Goal: Task Accomplishment & Management: Use online tool/utility

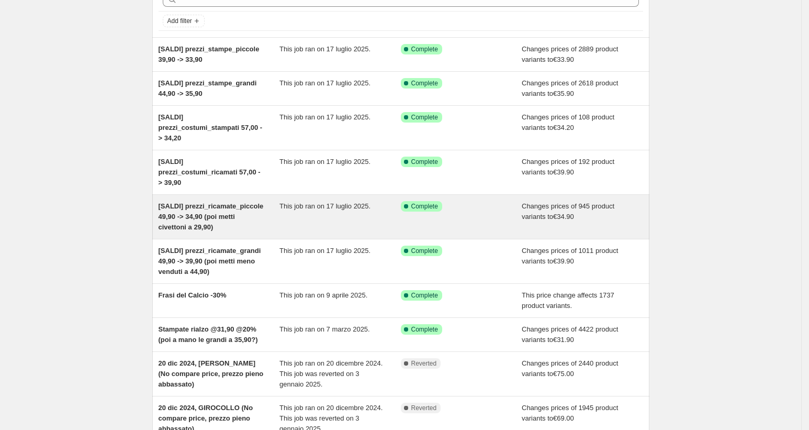
scroll to position [50, 0]
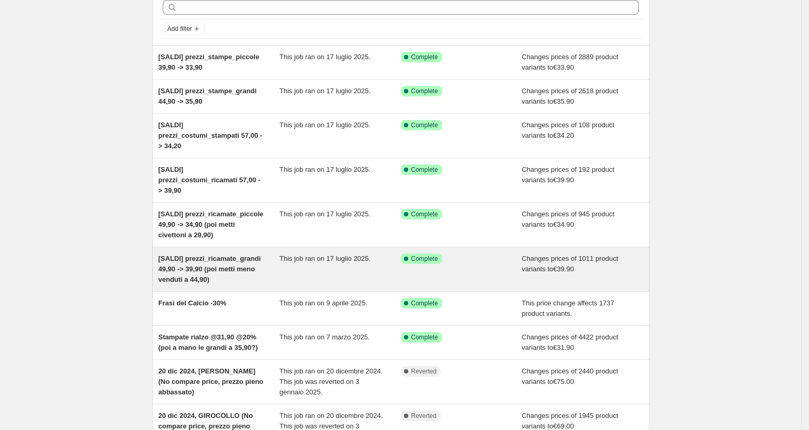
click at [244, 283] on span "[SALDI] prezzi_ricamate_grandi 49,90 -> 39,90 (poi metti meno venduti a 44,90)" at bounding box center [210, 268] width 103 height 29
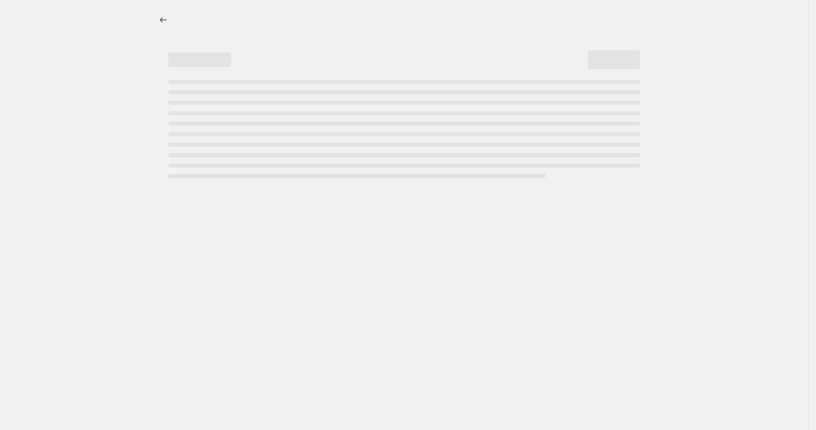
select select "to"
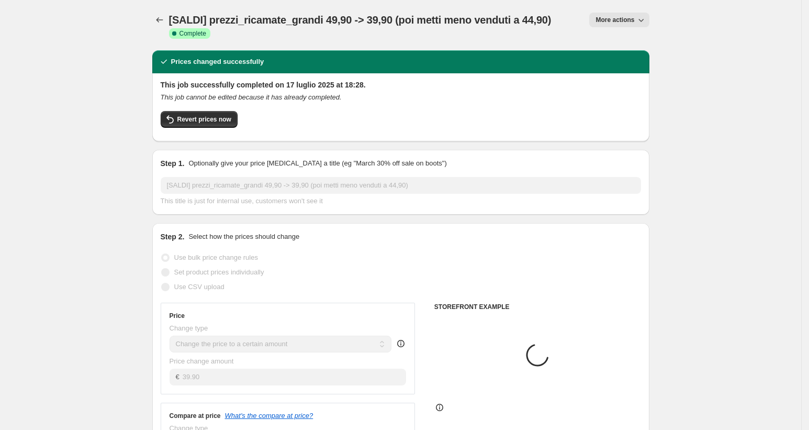
select select "tag"
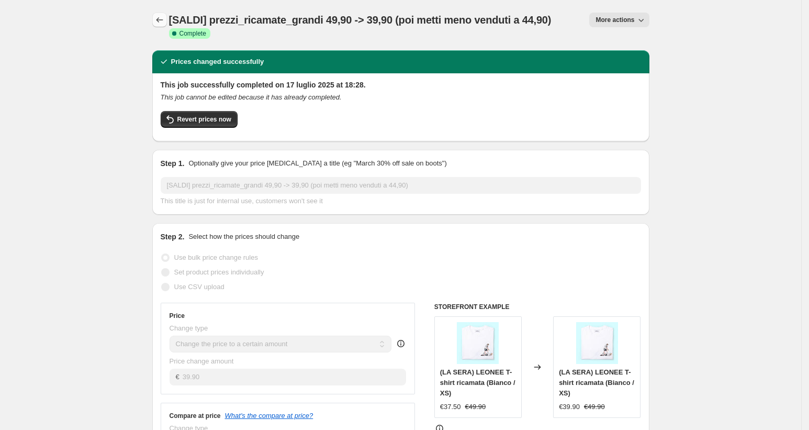
click at [163, 19] on icon "Price change jobs" at bounding box center [159, 20] width 10 height 10
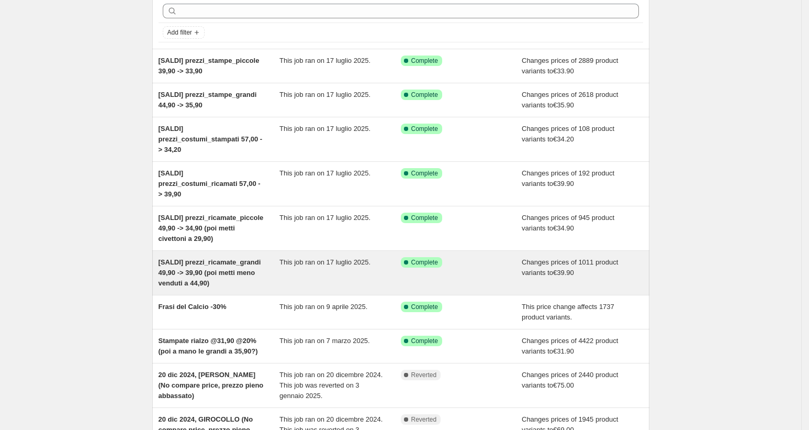
scroll to position [46, 0]
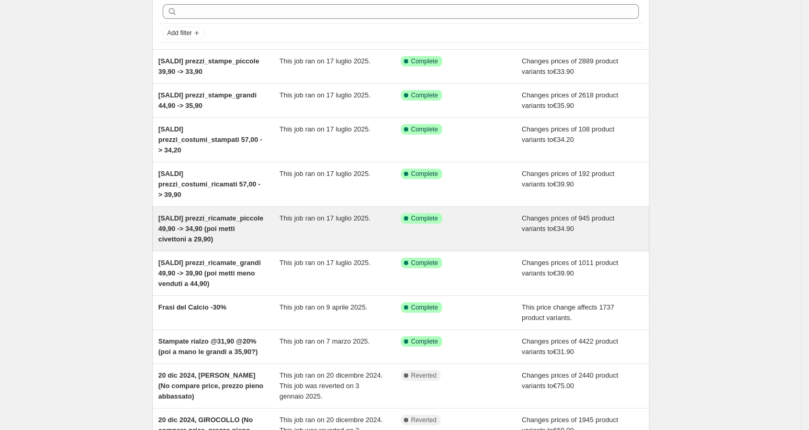
click at [196, 242] on div "[SALDI] prezzi_ricamate_piccole 49,90 -> 34,90 (poi metti civettoni a 29,90)" at bounding box center [219, 228] width 121 height 31
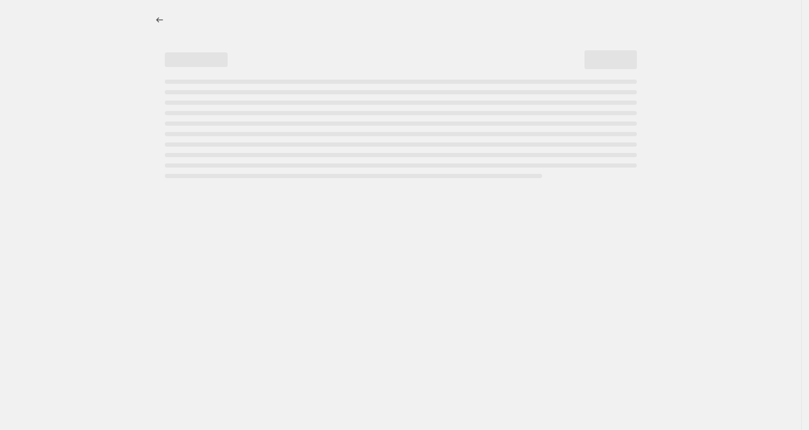
select select "to"
select select "tag"
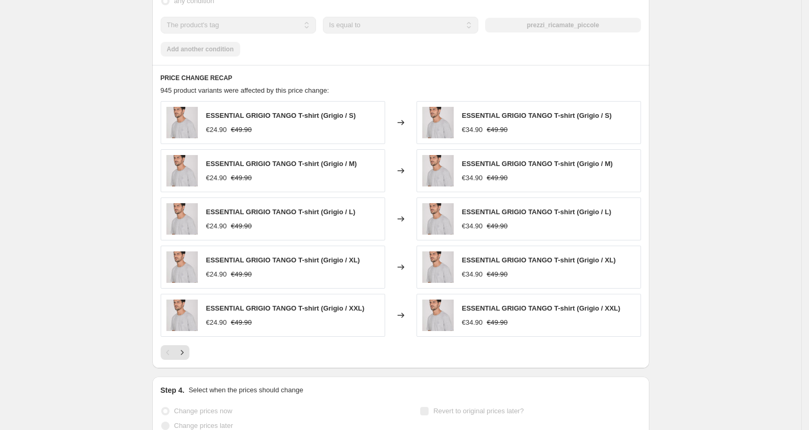
scroll to position [766, 0]
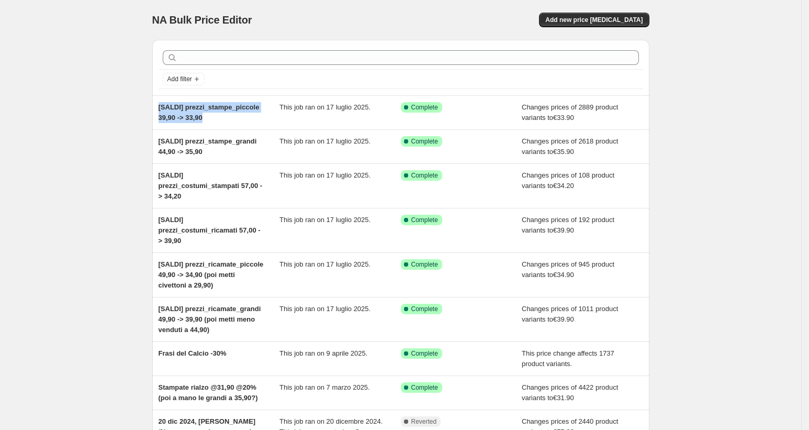
drag, startPoint x: 199, startPoint y: 132, endPoint x: 138, endPoint y: 97, distance: 70.8
click at [138, 97] on div "NA Bulk Price Editor. This page is ready NA Bulk Price Editor Add new price [ME…" at bounding box center [400, 301] width 801 height 602
copy span "[SALDI] prezzi_stampe_piccole 39,90 -> 33,90"
click at [592, 19] on span "Add new price [MEDICAL_DATA]" at bounding box center [593, 20] width 97 height 8
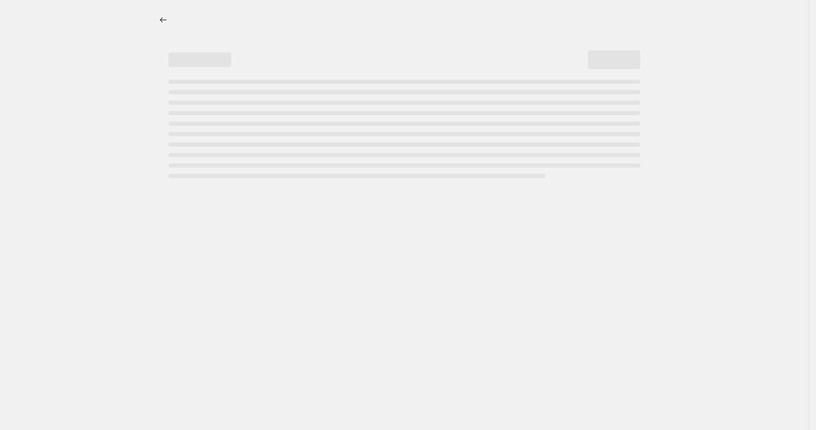
select select "percentage"
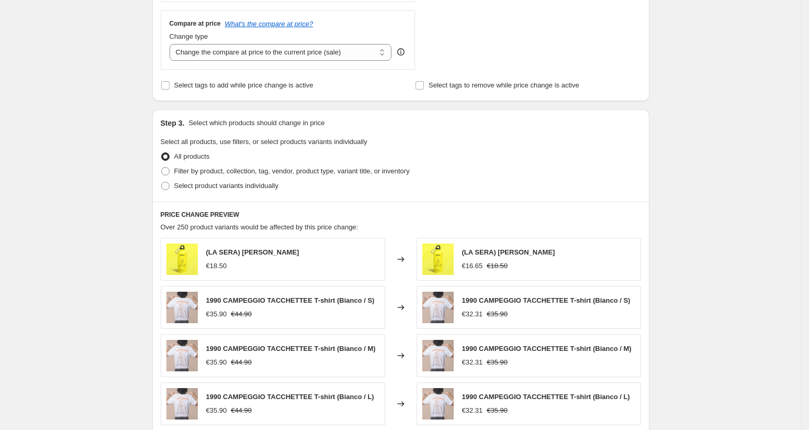
scroll to position [388, 0]
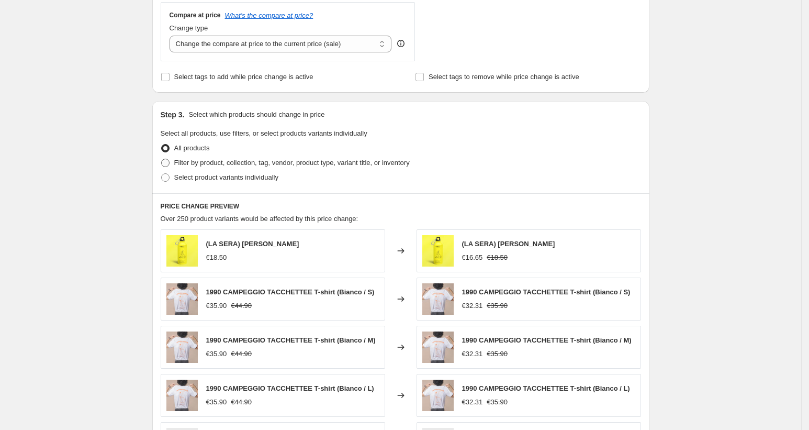
click at [170, 160] on span at bounding box center [165, 163] width 8 height 8
click at [162, 159] on input "Filter by product, collection, tag, vendor, product type, variant title, or inv…" at bounding box center [161, 159] width 1 height 1
radio input "true"
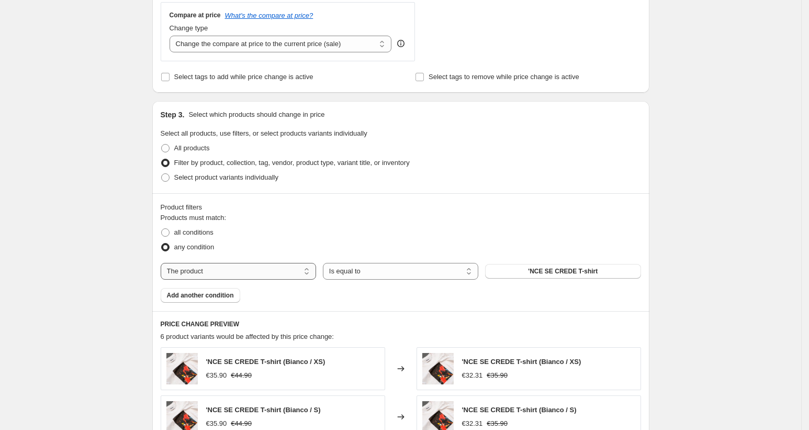
click at [219, 263] on select "The product The product's collection The product's tag The product's vendor The…" at bounding box center [238, 271] width 155 height 17
select select "tag"
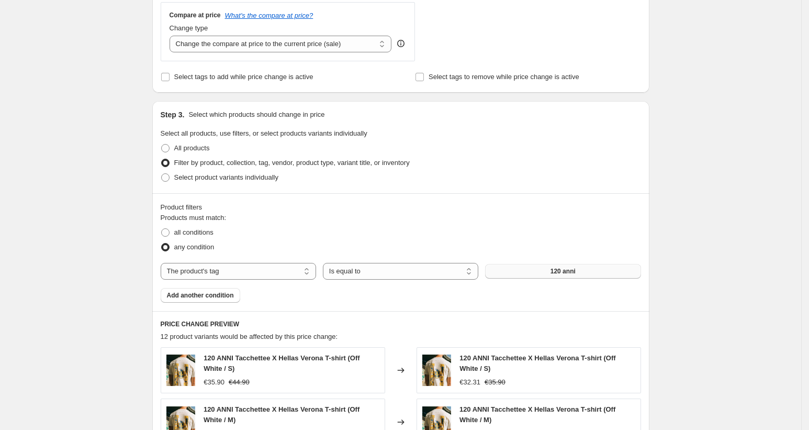
click at [543, 269] on button "120 anni" at bounding box center [562, 271] width 155 height 15
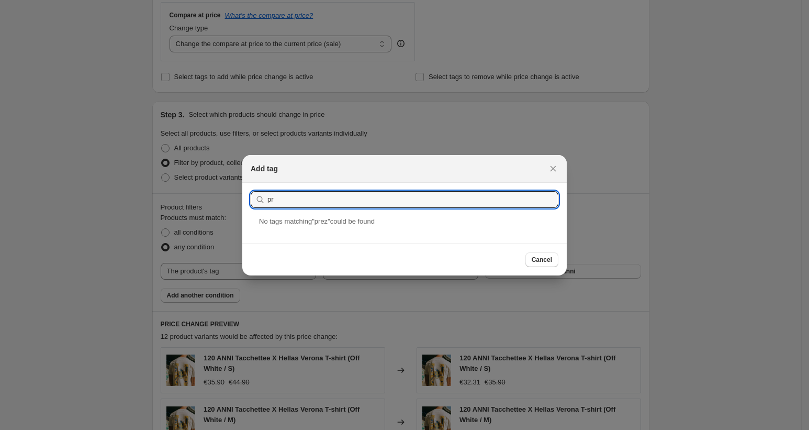
type input "p"
type input "r"
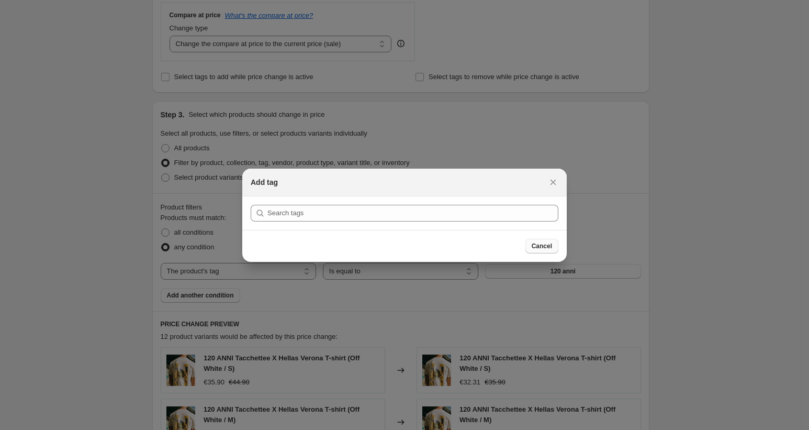
click at [542, 249] on span "Cancel" at bounding box center [542, 246] width 20 height 8
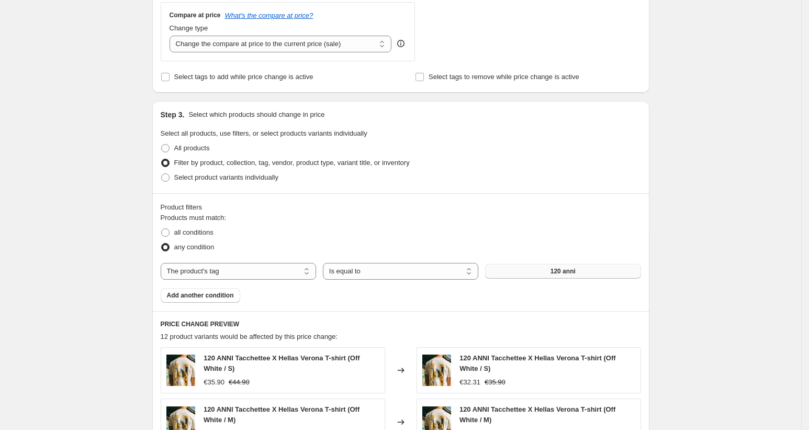
click at [538, 271] on button "120 anni" at bounding box center [562, 271] width 155 height 15
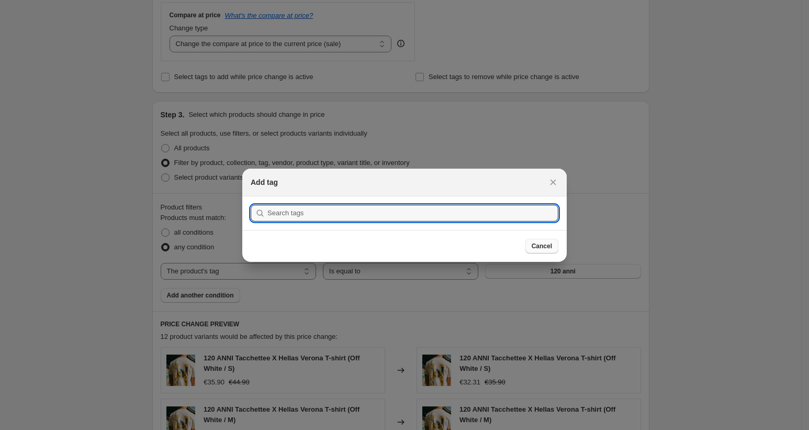
click at [545, 252] on button "Cancel" at bounding box center [541, 246] width 33 height 15
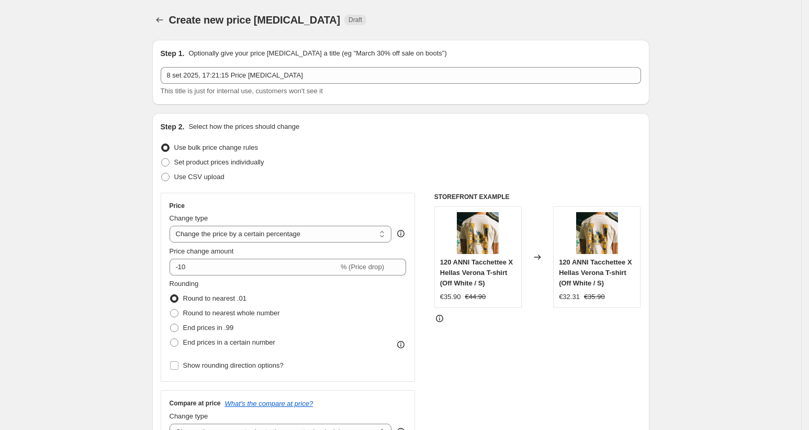
scroll to position [388, 0]
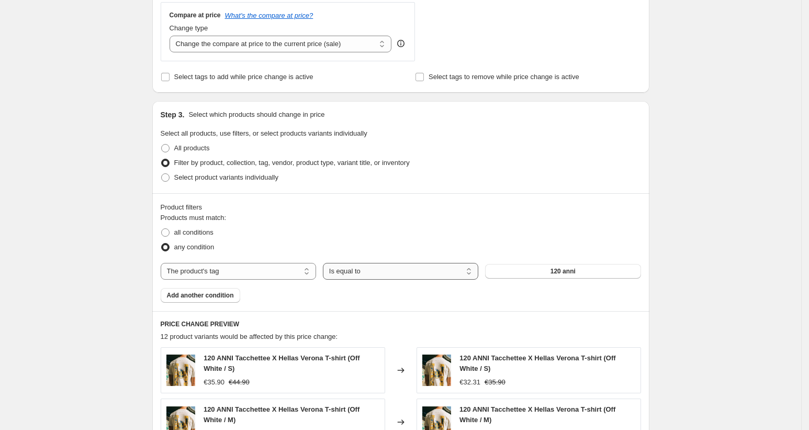
click at [375, 268] on select "Is equal to Is not equal to" at bounding box center [400, 271] width 155 height 17
click at [187, 233] on span "all conditions" at bounding box center [193, 232] width 39 height 8
click at [162, 229] on input "all conditions" at bounding box center [161, 228] width 1 height 1
radio input "true"
click at [533, 264] on button "120 anni" at bounding box center [562, 271] width 155 height 15
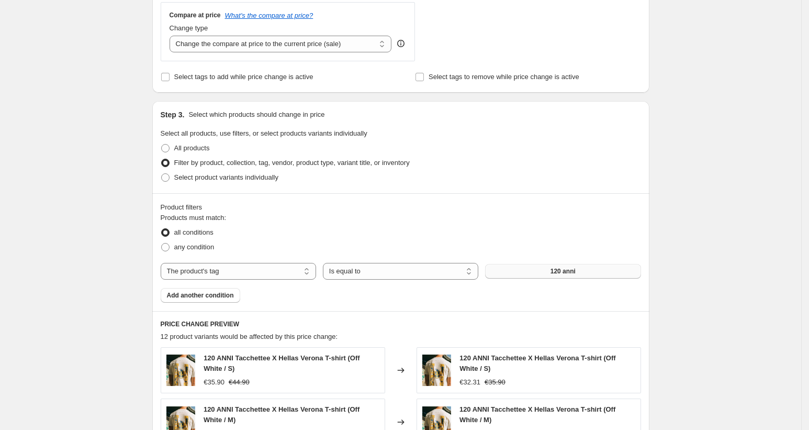
scroll to position [0, 0]
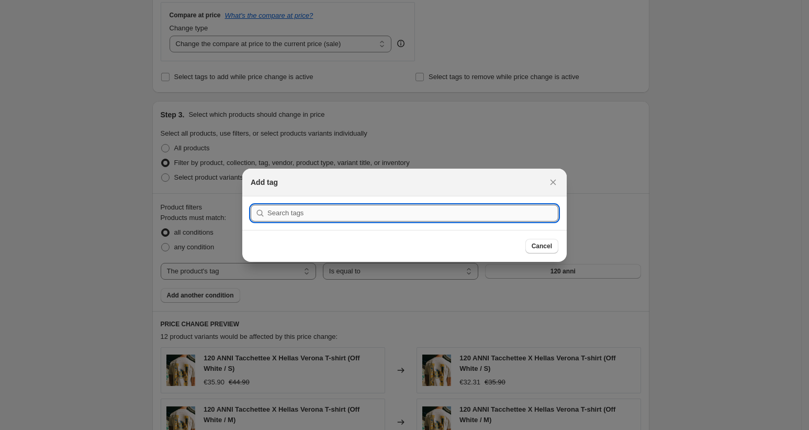
click at [366, 219] on input ":r81:" at bounding box center [412, 213] width 291 height 17
click at [364, 216] on input ":r81:" at bounding box center [412, 213] width 291 height 17
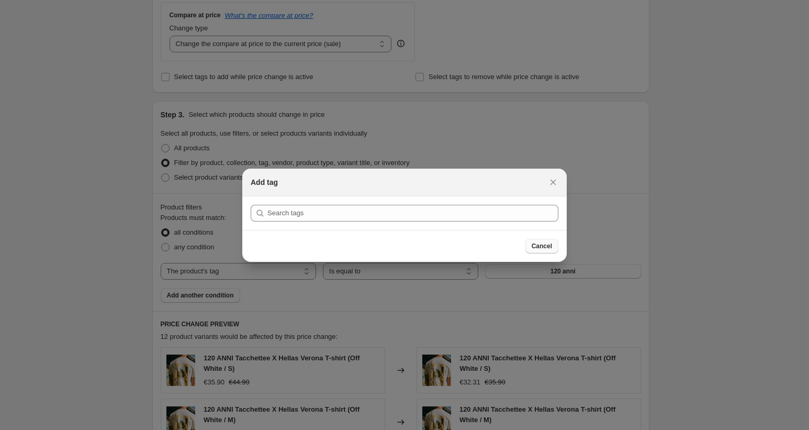
click at [546, 239] on button "Cancel" at bounding box center [541, 246] width 33 height 15
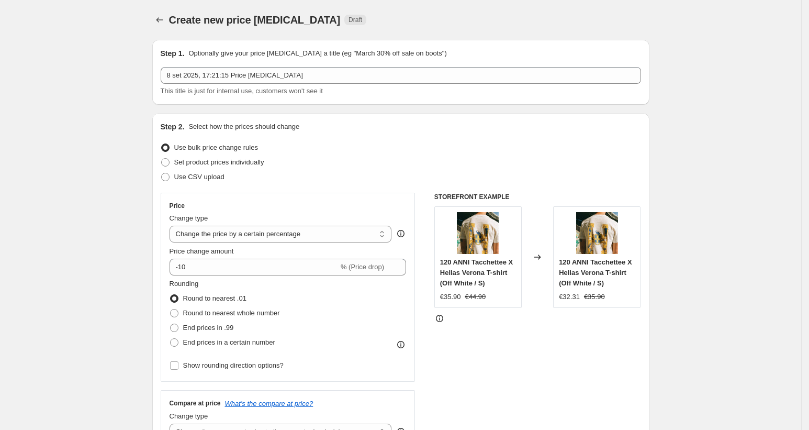
scroll to position [388, 0]
